Goal: Browse casually: Explore the website without a specific task or goal

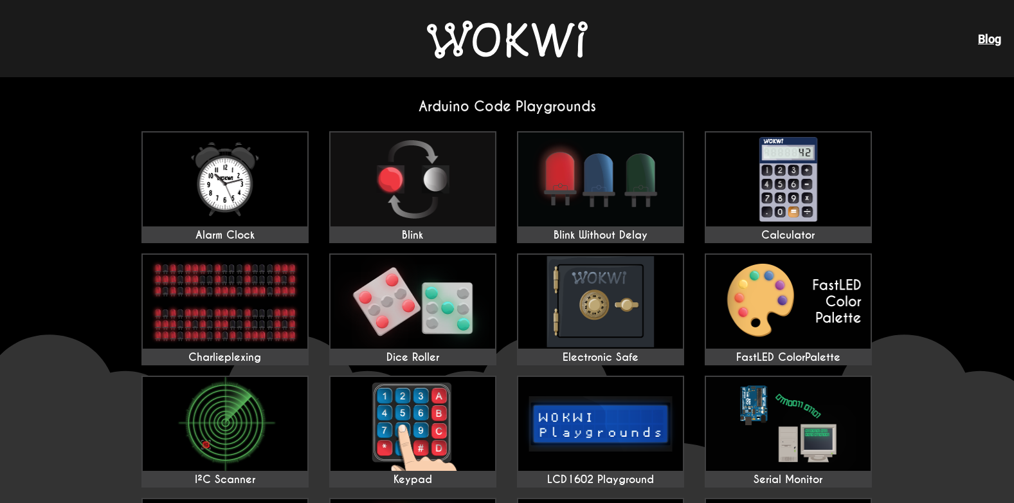
drag, startPoint x: 1007, startPoint y: 181, endPoint x: 1011, endPoint y: 158, distance: 23.4
drag, startPoint x: 1011, startPoint y: 158, endPoint x: 986, endPoint y: 216, distance: 63.4
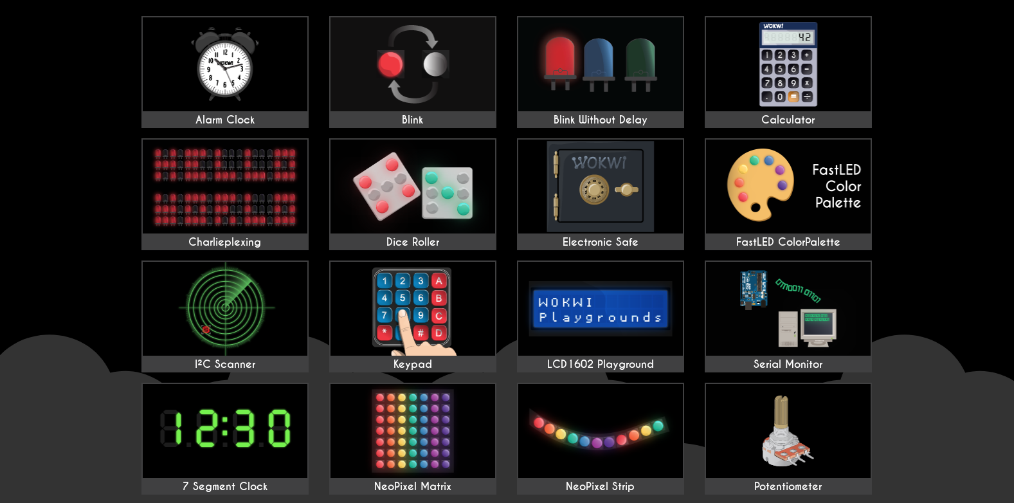
scroll to position [61, 0]
